Goal: Information Seeking & Learning: Learn about a topic

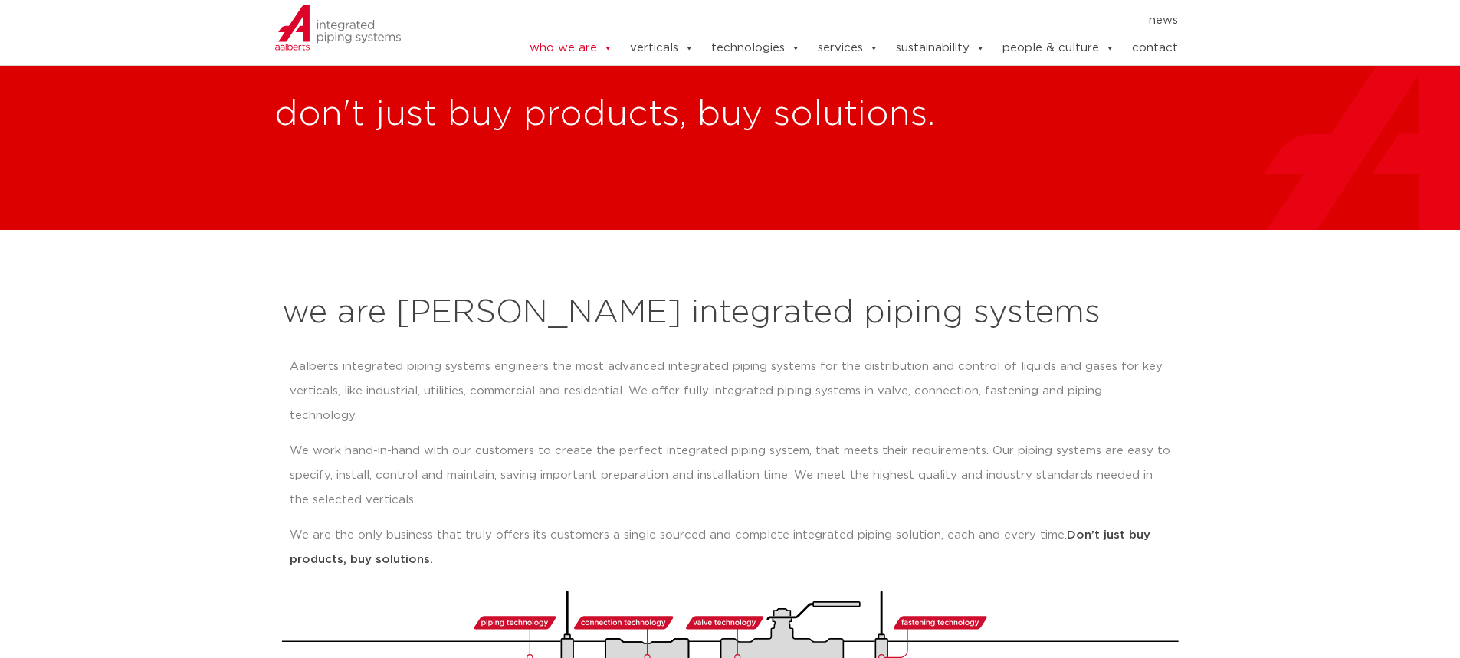
scroll to position [77, 0]
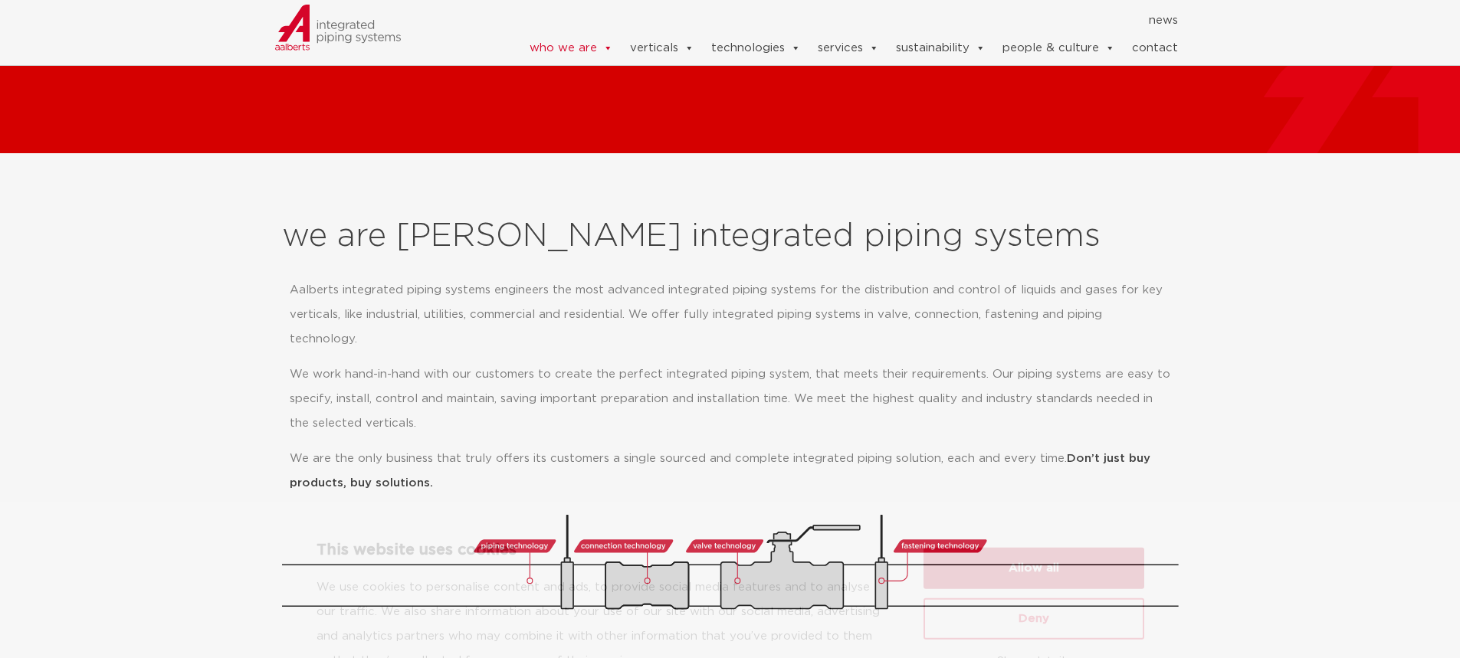
click at [1045, 516] on button "Allow all" at bounding box center [1033, 505] width 221 height 41
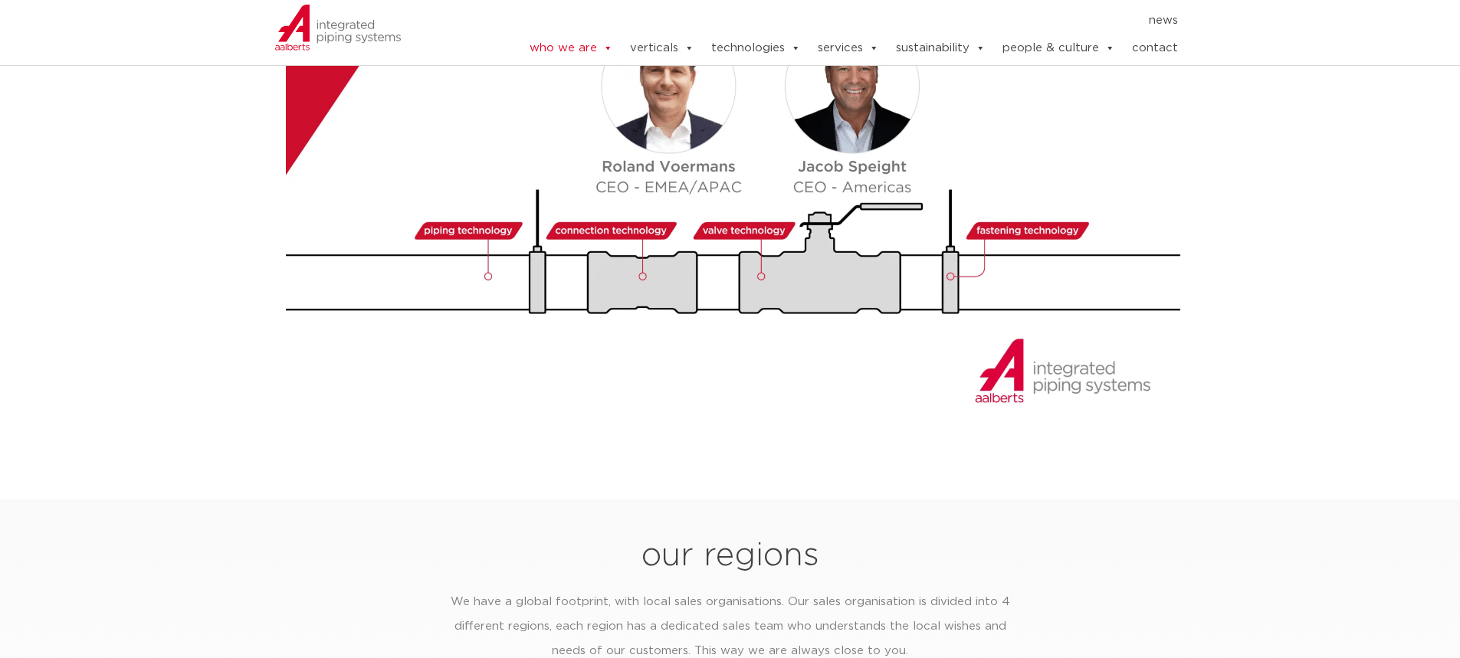
scroll to position [1839, 0]
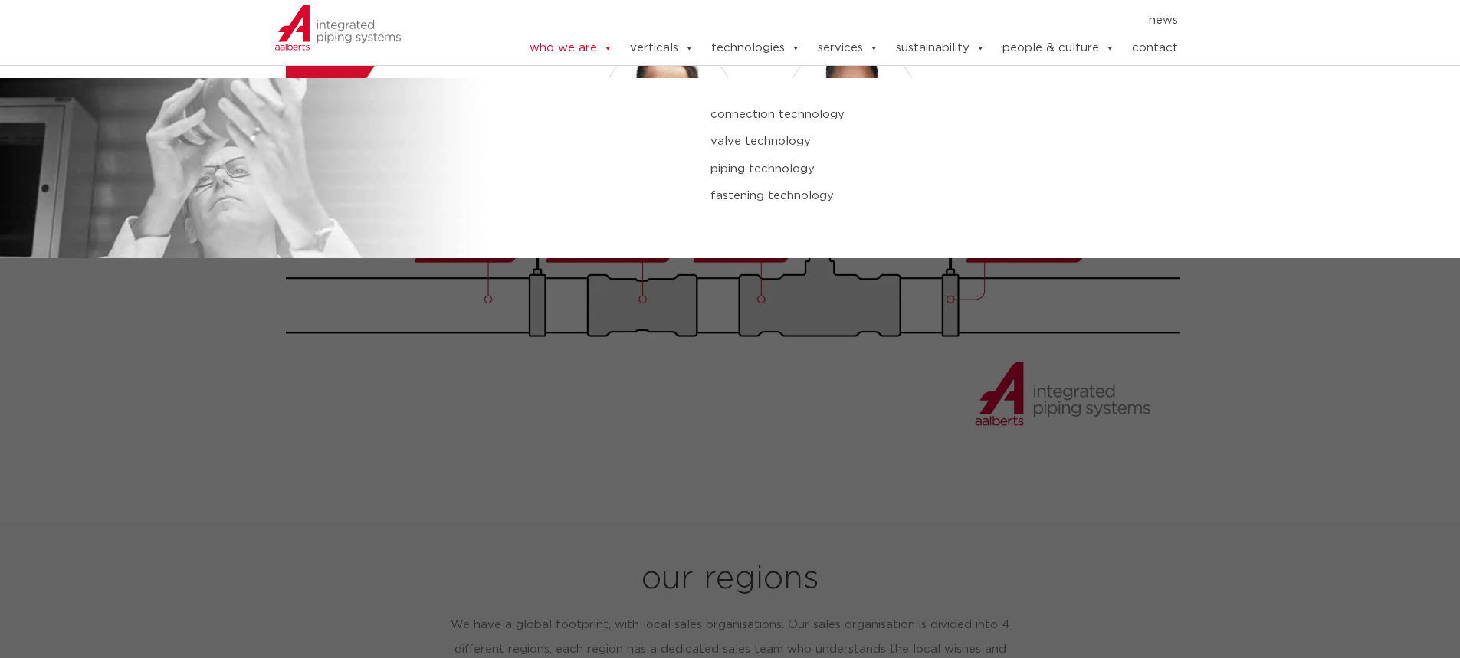
click at [761, 119] on link "connection technology" at bounding box center [984, 115] width 548 height 20
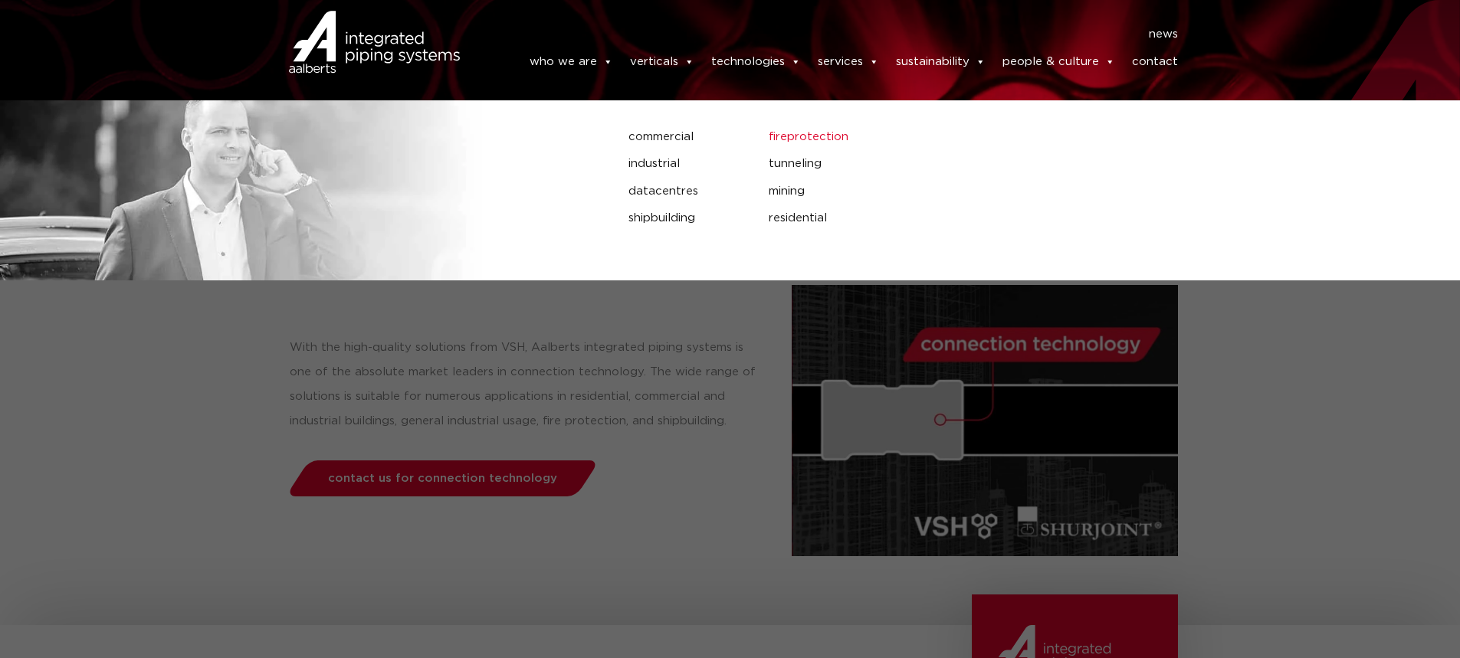
click at [812, 147] on link "fireprotection" at bounding box center [968, 137] width 398 height 20
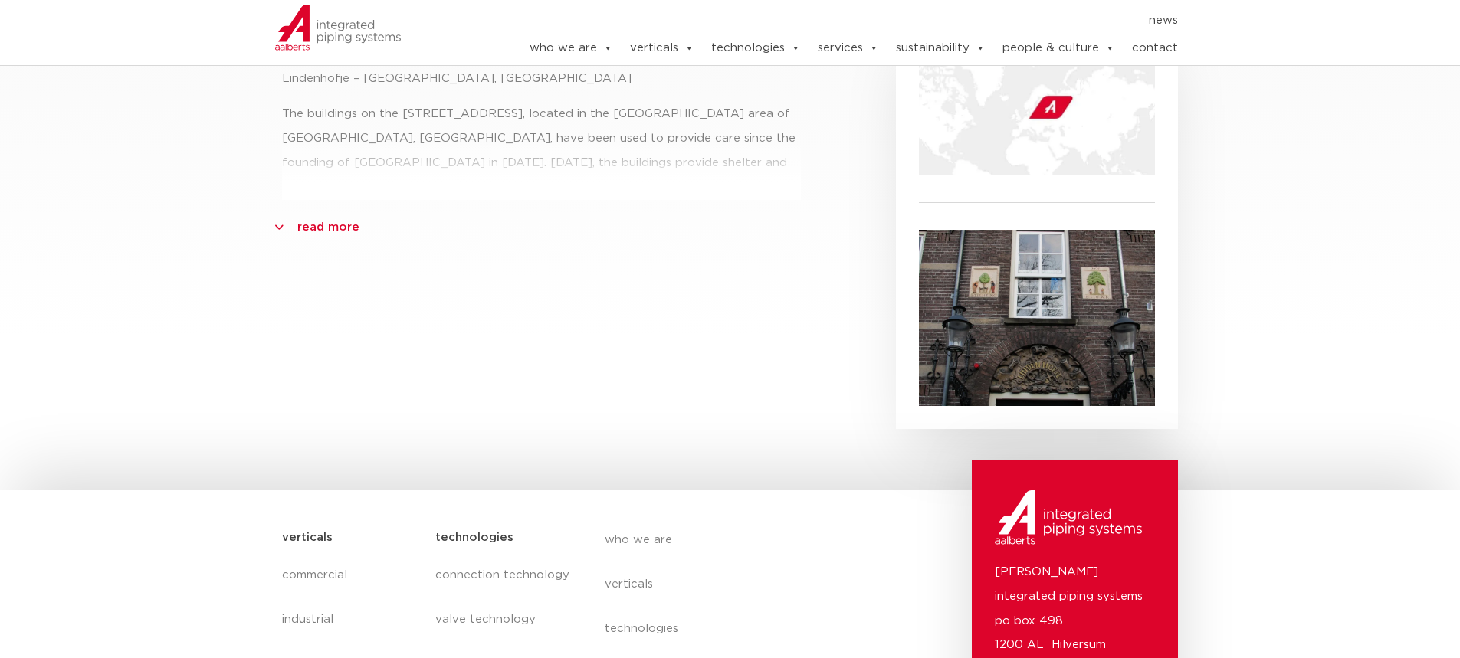
scroll to position [766, 0]
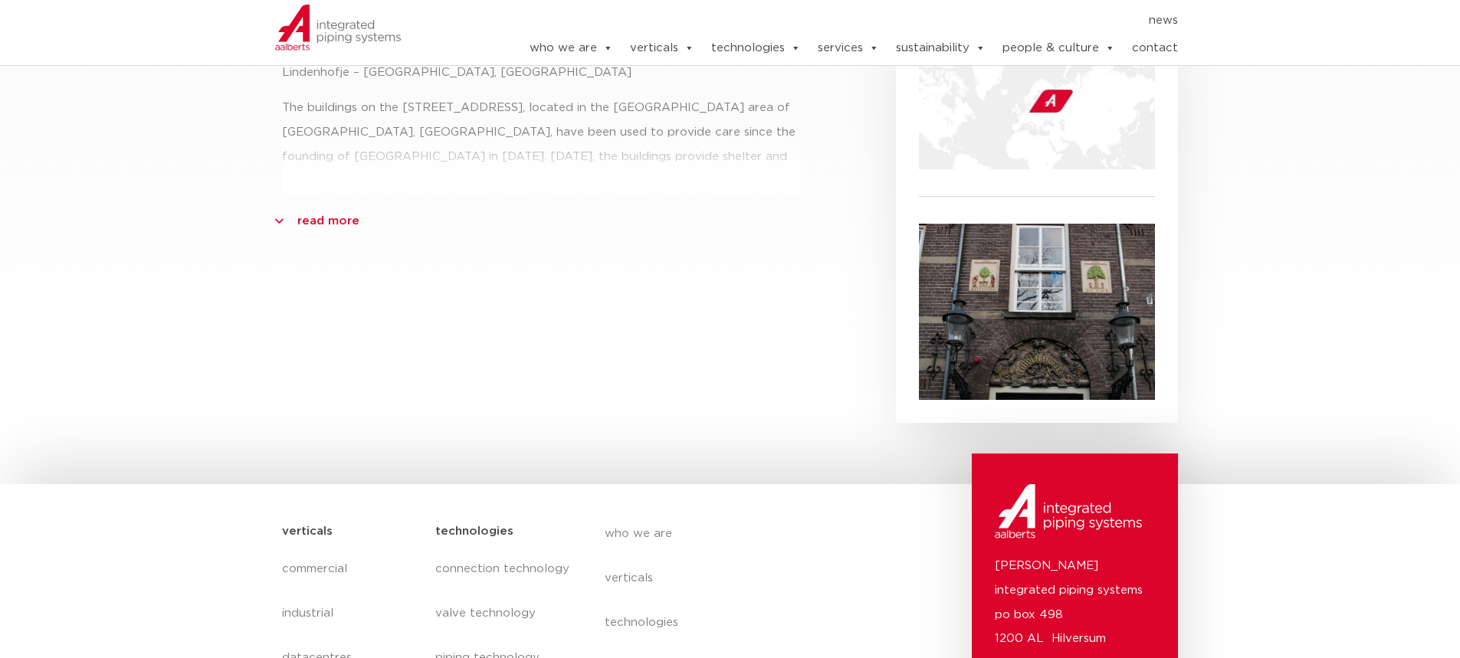
click at [297, 209] on link "read more" at bounding box center [328, 221] width 62 height 25
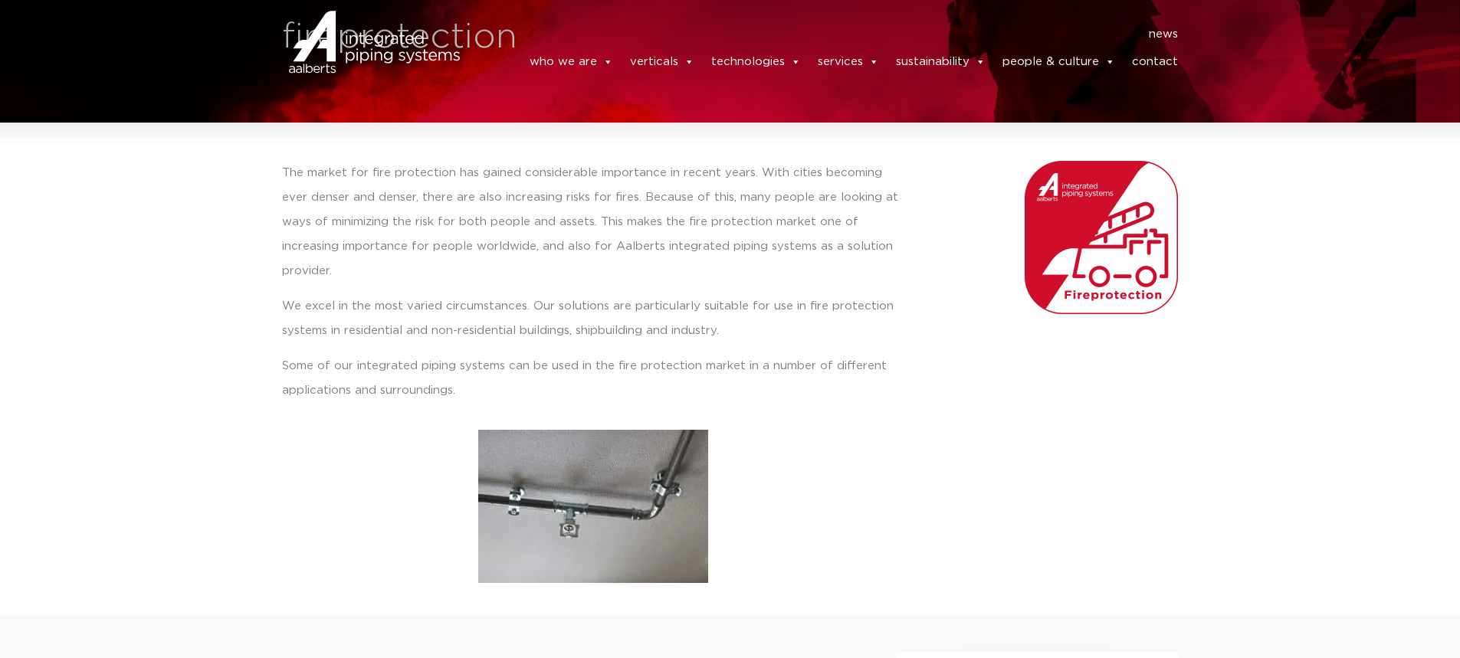
scroll to position [0, 0]
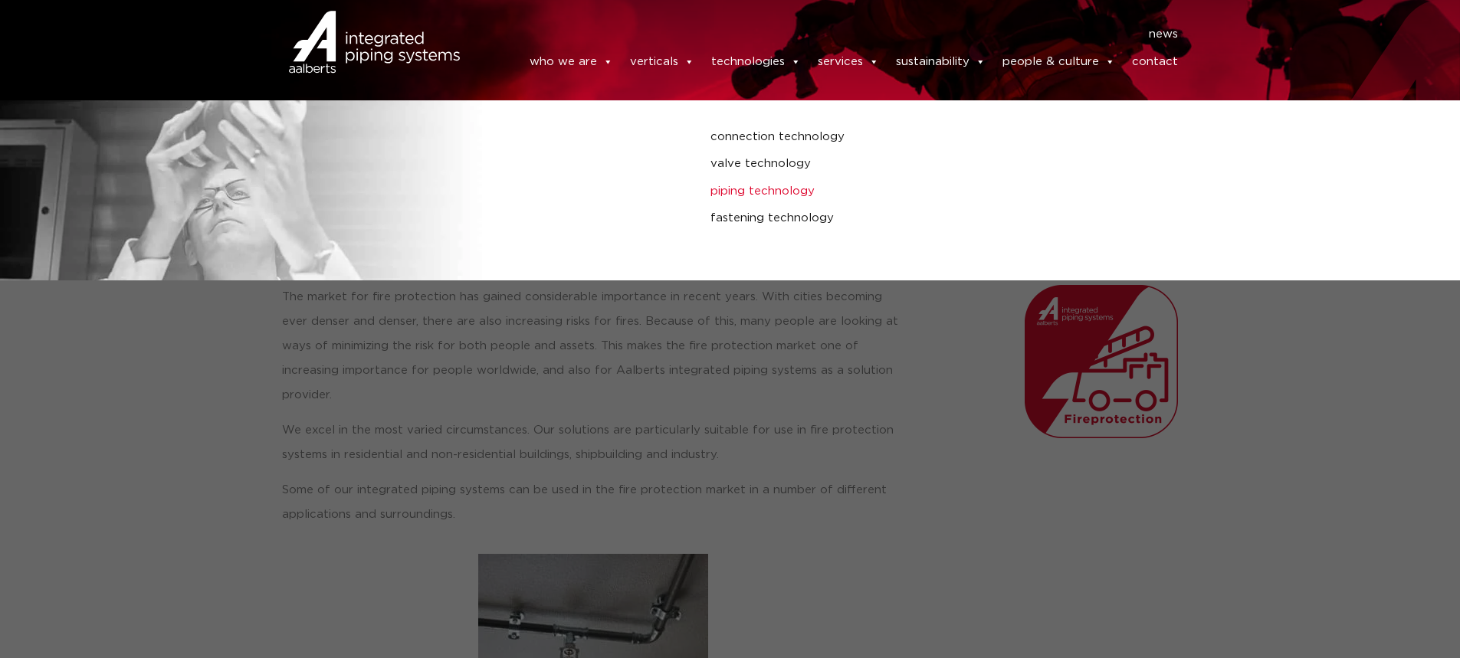
click at [770, 198] on link "piping technology" at bounding box center [984, 192] width 548 height 20
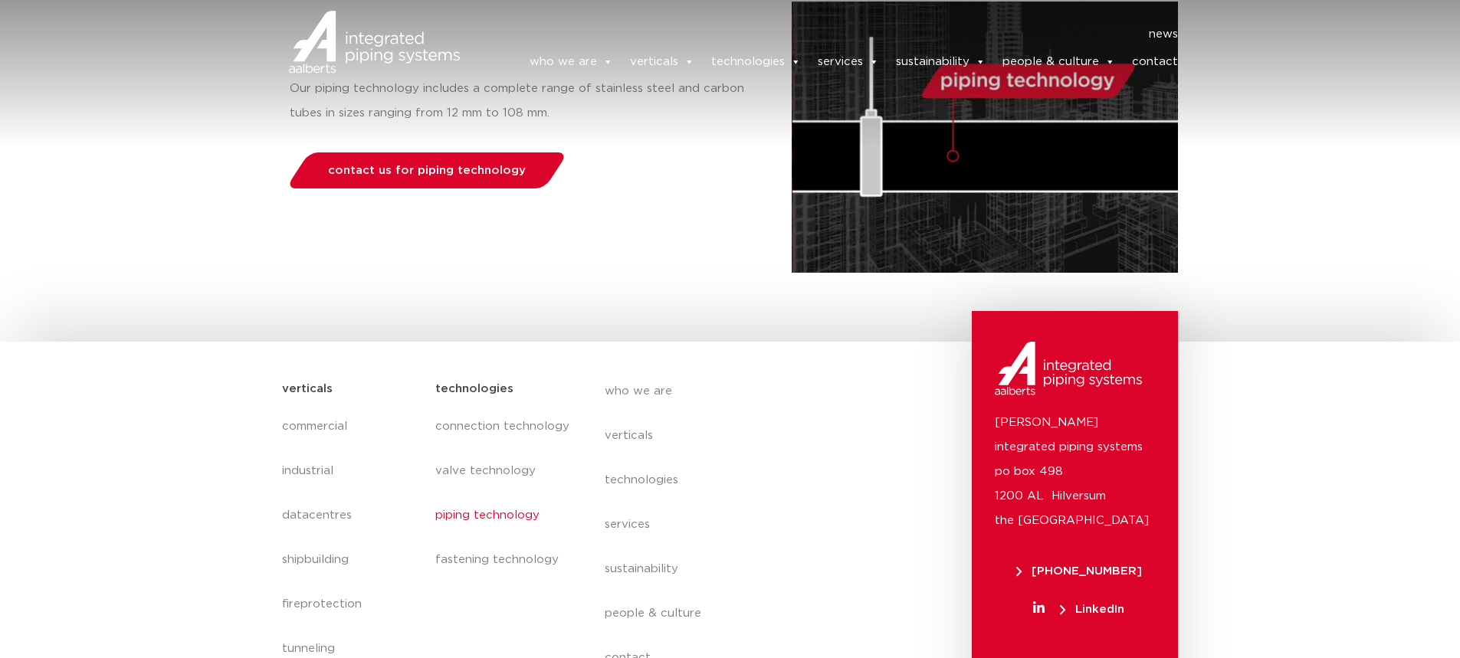
scroll to position [383, 0]
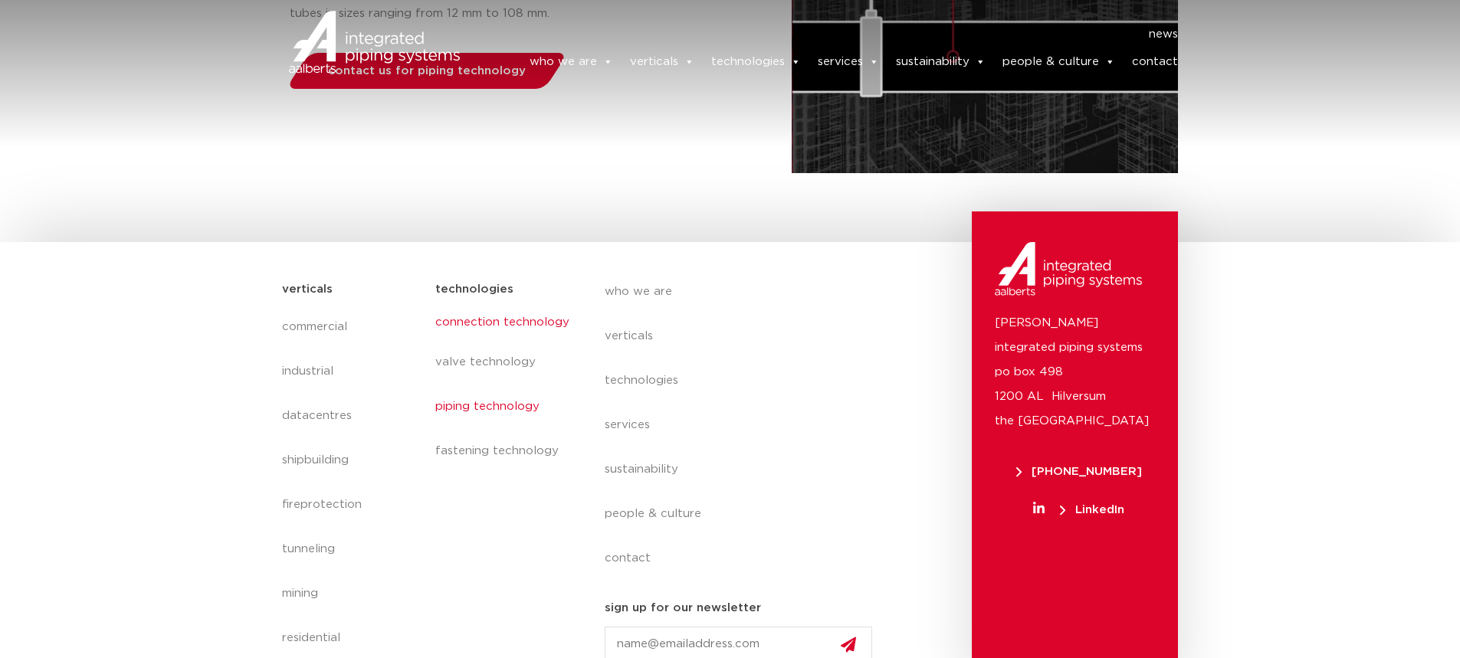
click at [510, 319] on link "connection technology" at bounding box center [504, 322] width 138 height 35
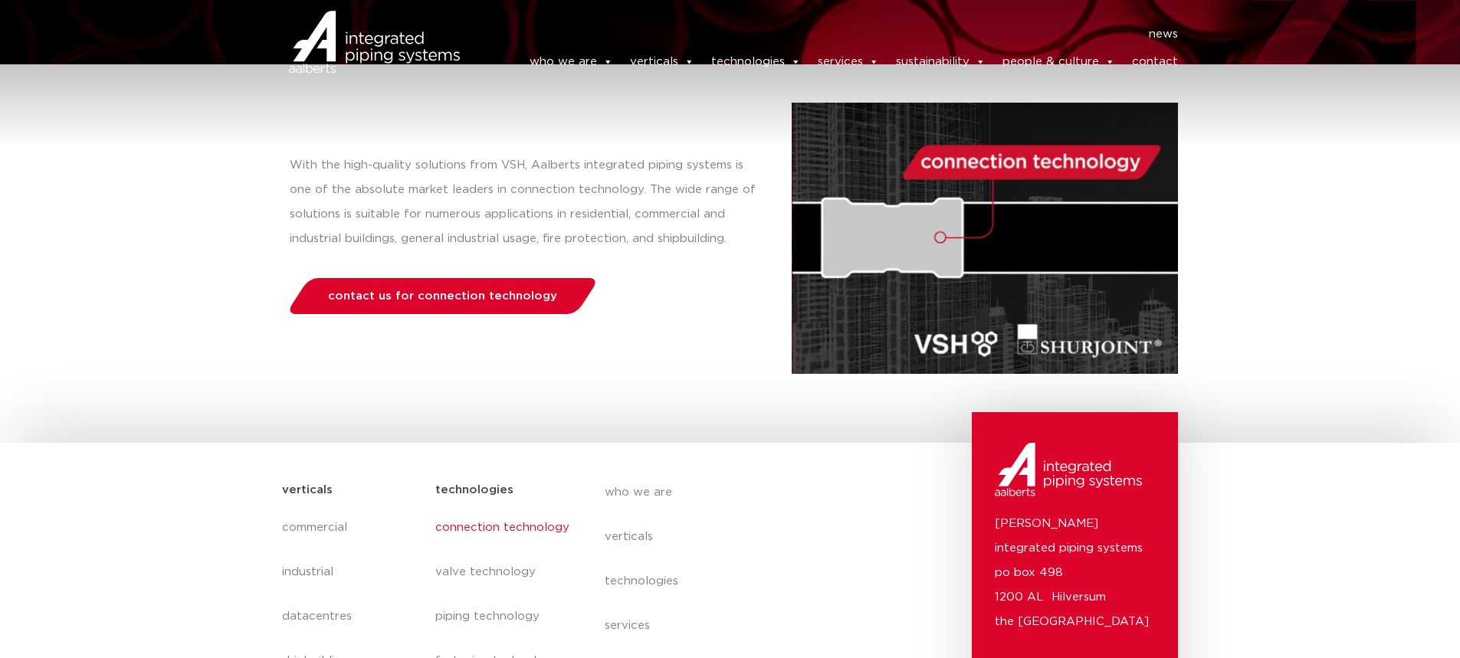
scroll to position [24, 0]
